Goal: Navigation & Orientation: Find specific page/section

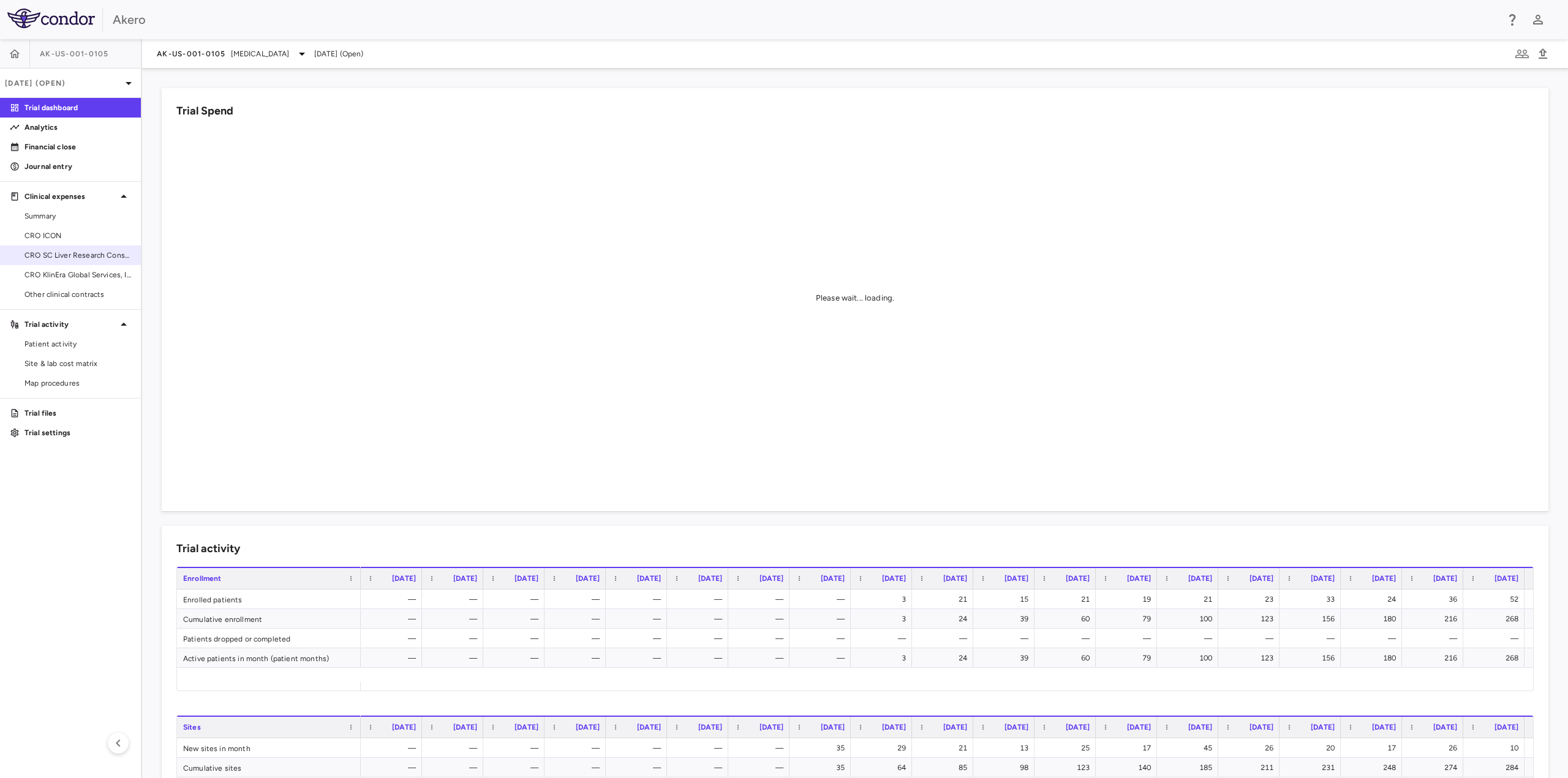
click at [62, 253] on span "CRO SC Liver Research Consortium LLC" at bounding box center [78, 255] width 107 height 11
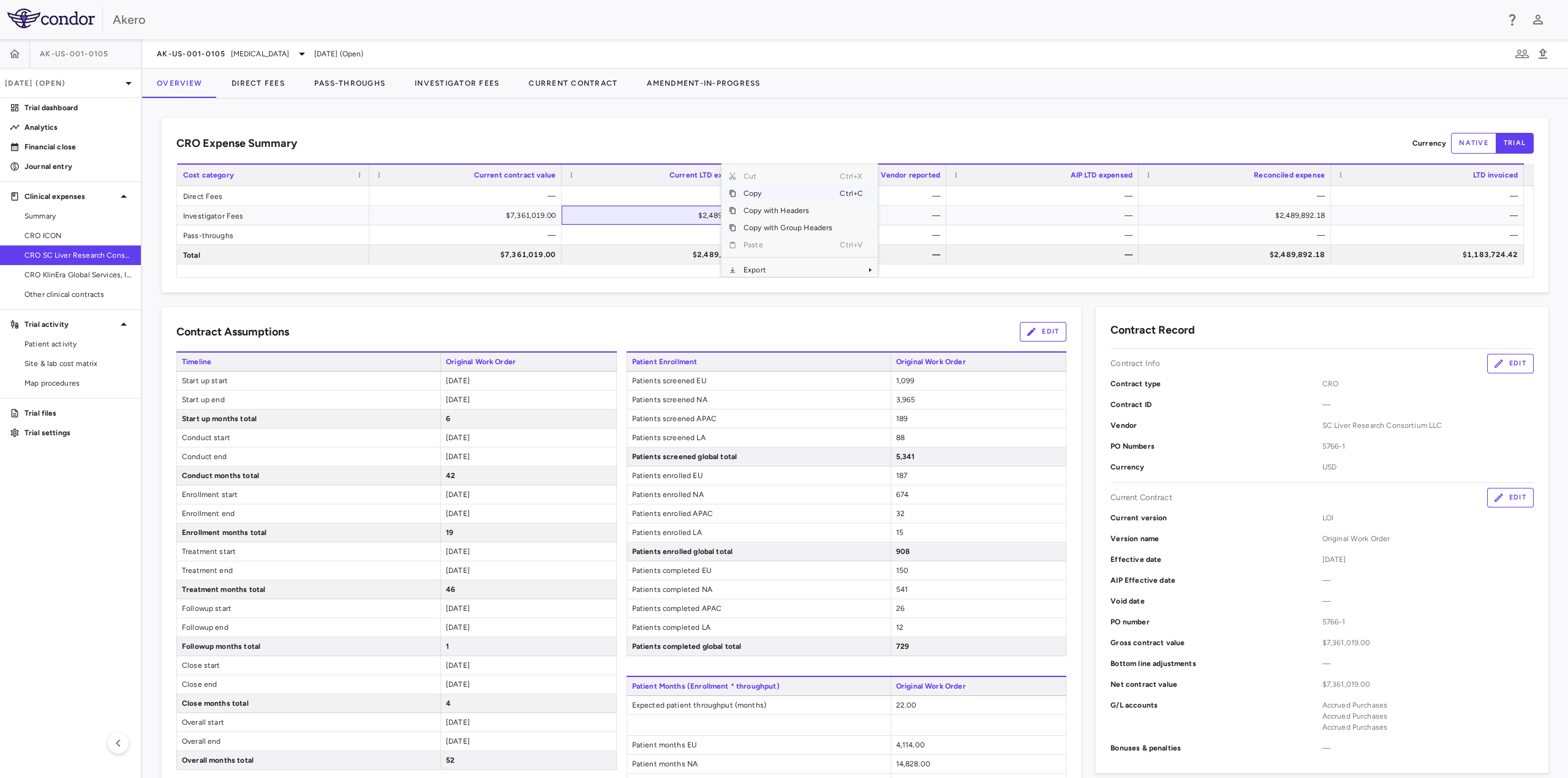
click at [751, 192] on span "Copy" at bounding box center [787, 193] width 104 height 17
click at [444, 83] on button "Investigator Fees" at bounding box center [457, 83] width 114 height 30
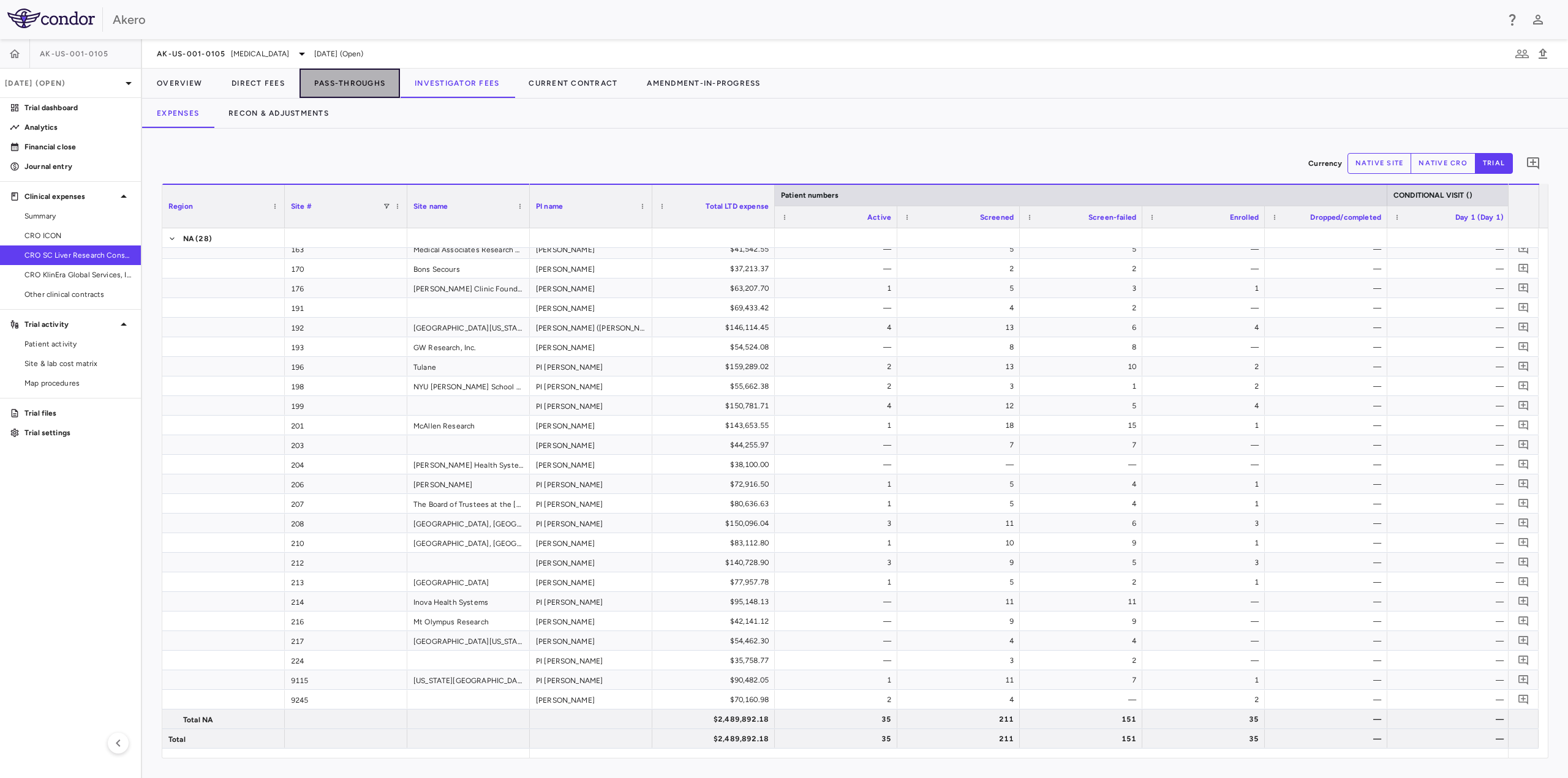
click at [319, 88] on button "Pass-Throughs" at bounding box center [349, 83] width 100 height 30
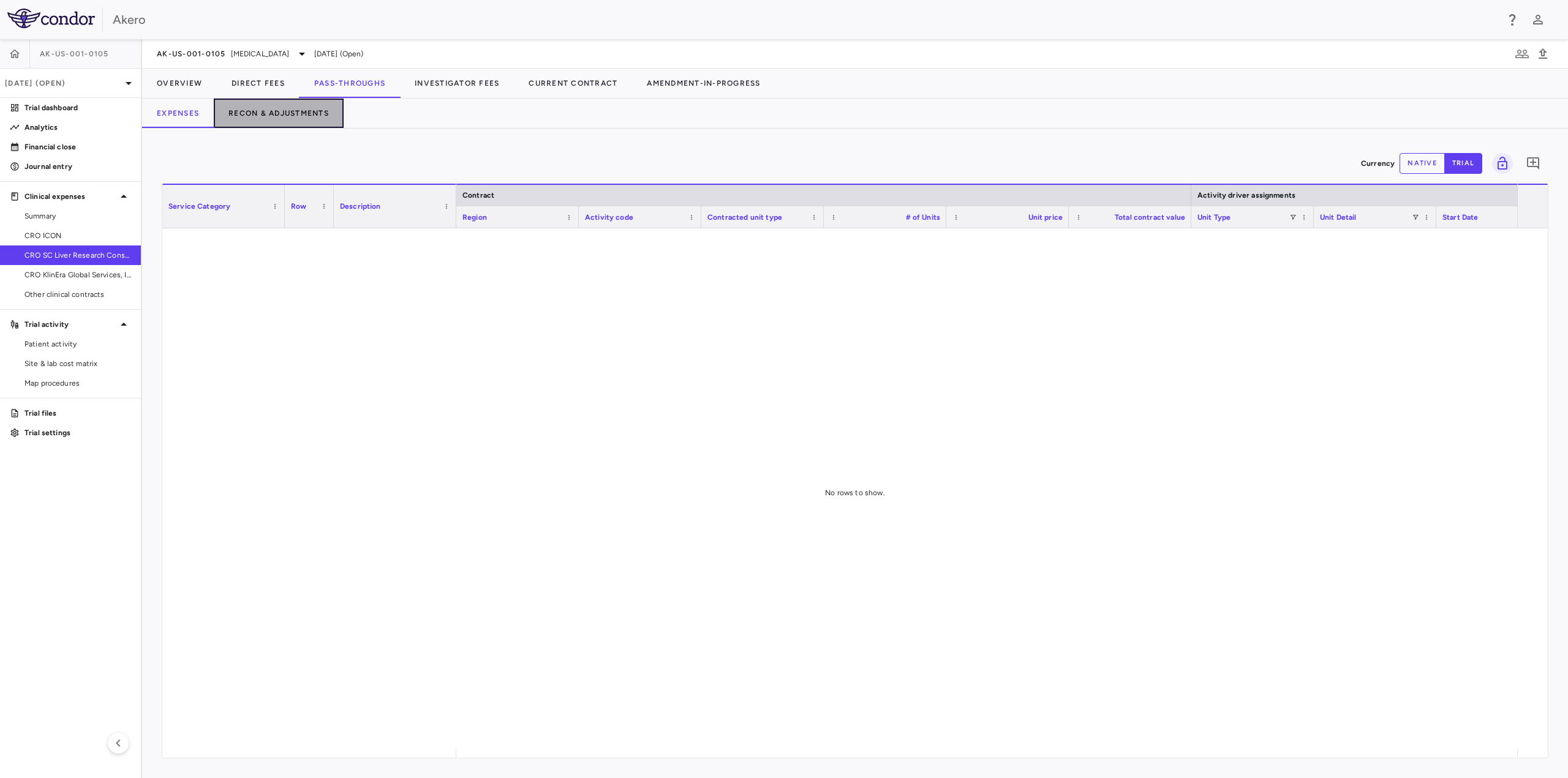
click at [319, 118] on button "Recon & Adjustments" at bounding box center [278, 113] width 130 height 30
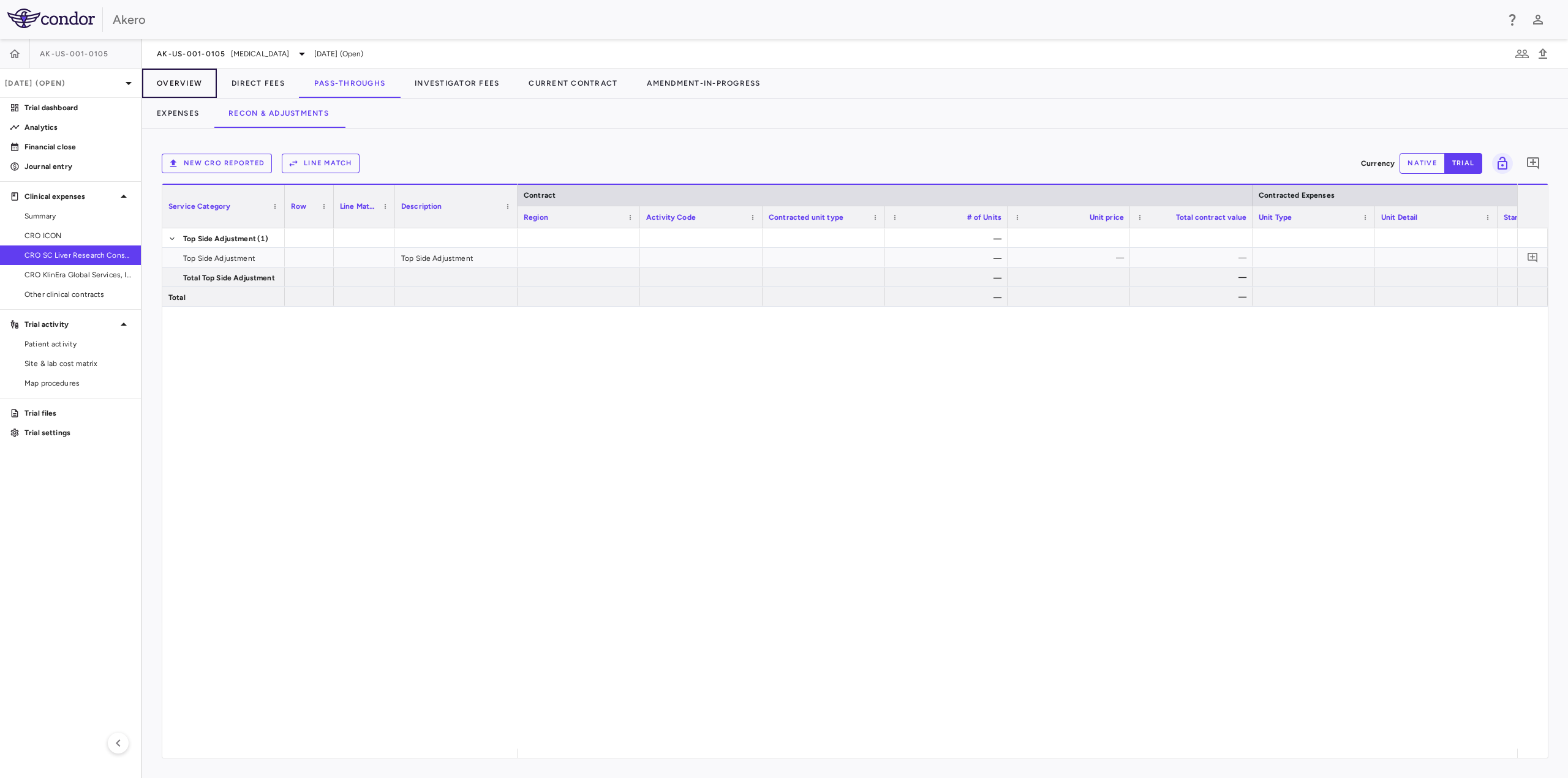
click at [174, 83] on button "Overview" at bounding box center [179, 83] width 75 height 30
